Goal: Navigation & Orientation: Find specific page/section

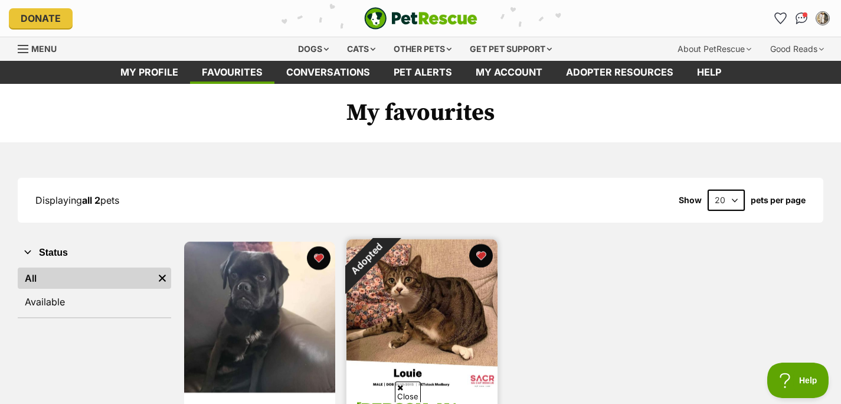
scroll to position [213, 0]
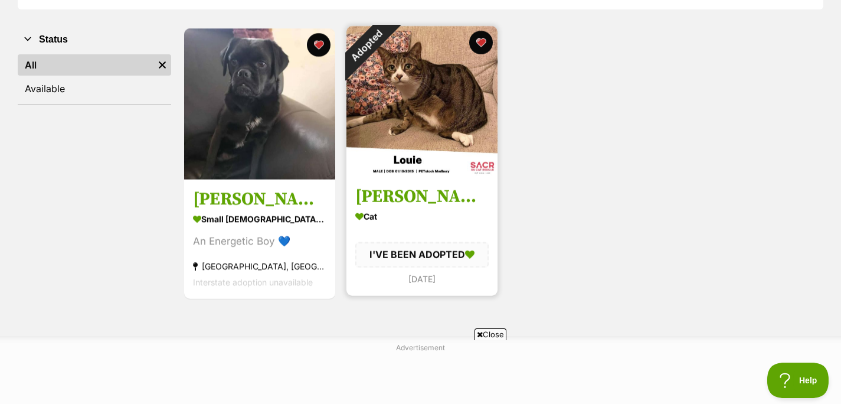
click at [400, 177] on img at bounding box center [421, 101] width 151 height 151
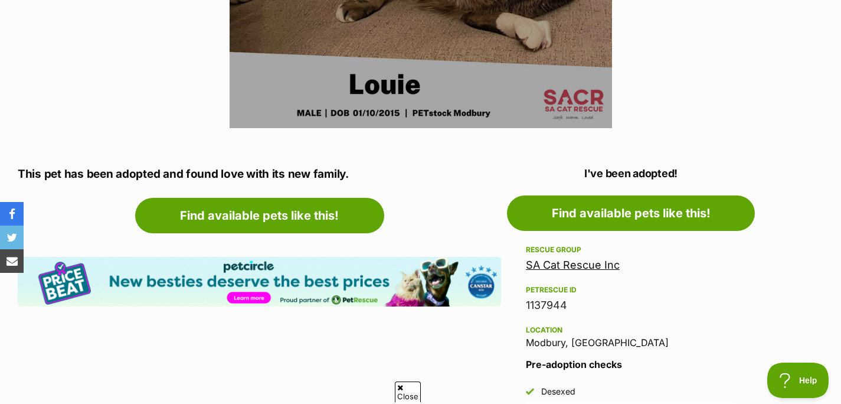
scroll to position [493, 0]
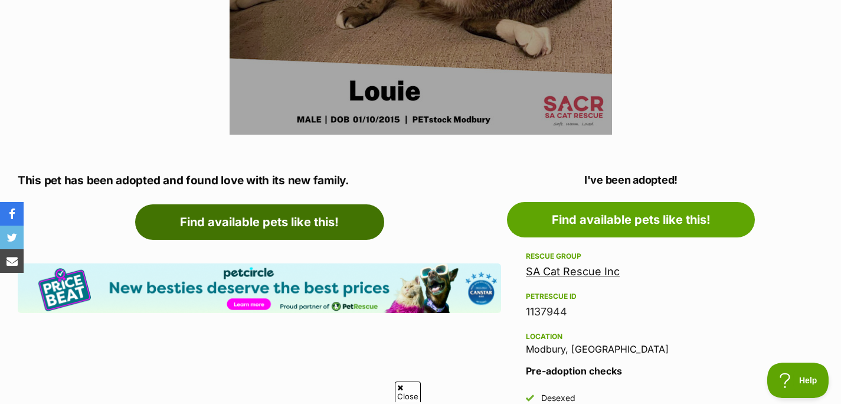
click at [301, 240] on link "Find available pets like this!" at bounding box center [259, 221] width 249 height 35
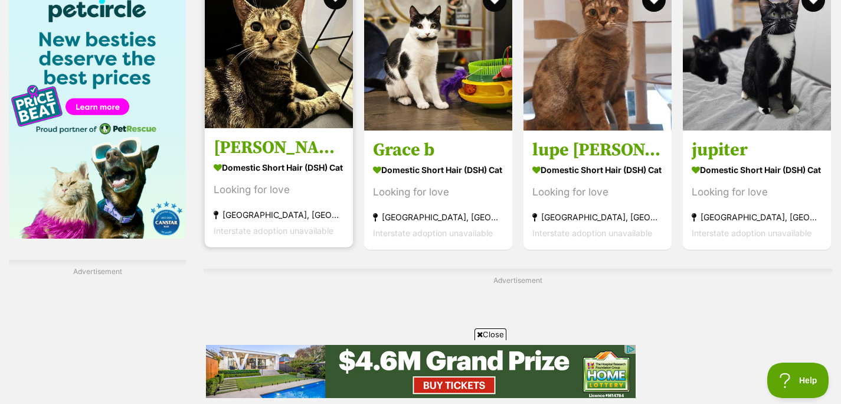
scroll to position [1857, 0]
